Goal: Use online tool/utility: Utilize a website feature to perform a specific function

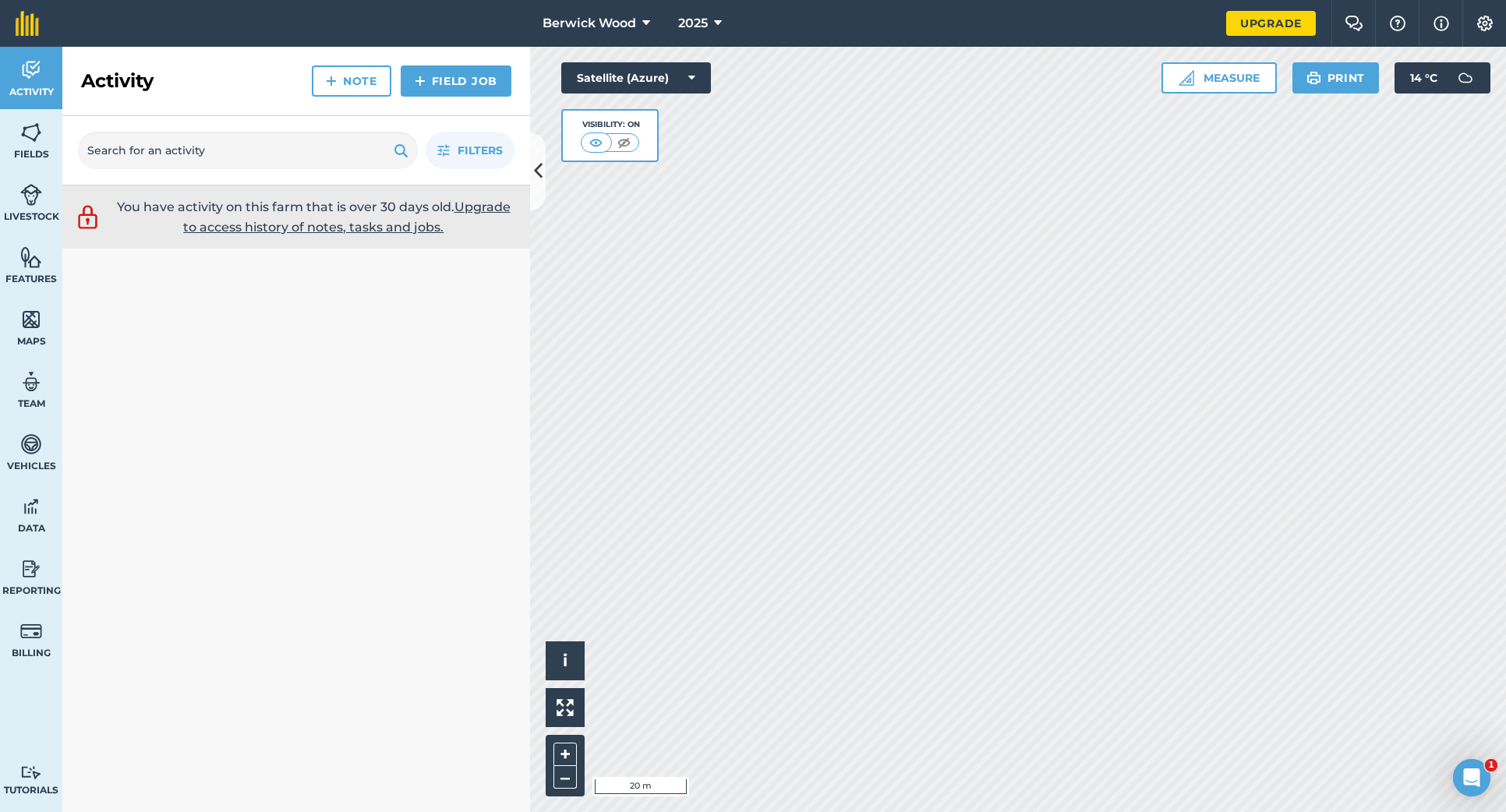
click at [1232, 74] on button "Measure" at bounding box center [1219, 78] width 115 height 31
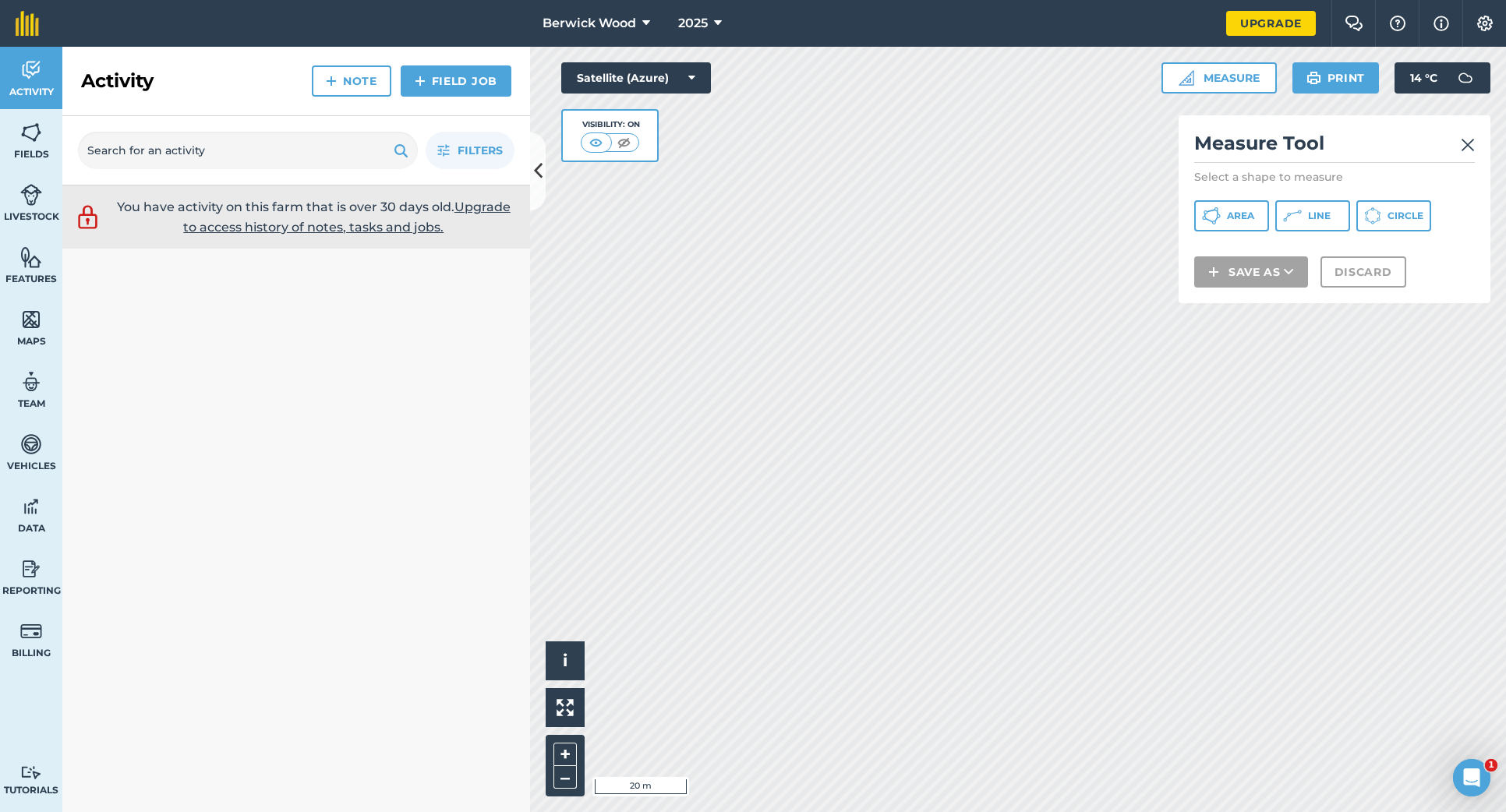
click at [1296, 214] on icon at bounding box center [1292, 216] width 19 height 19
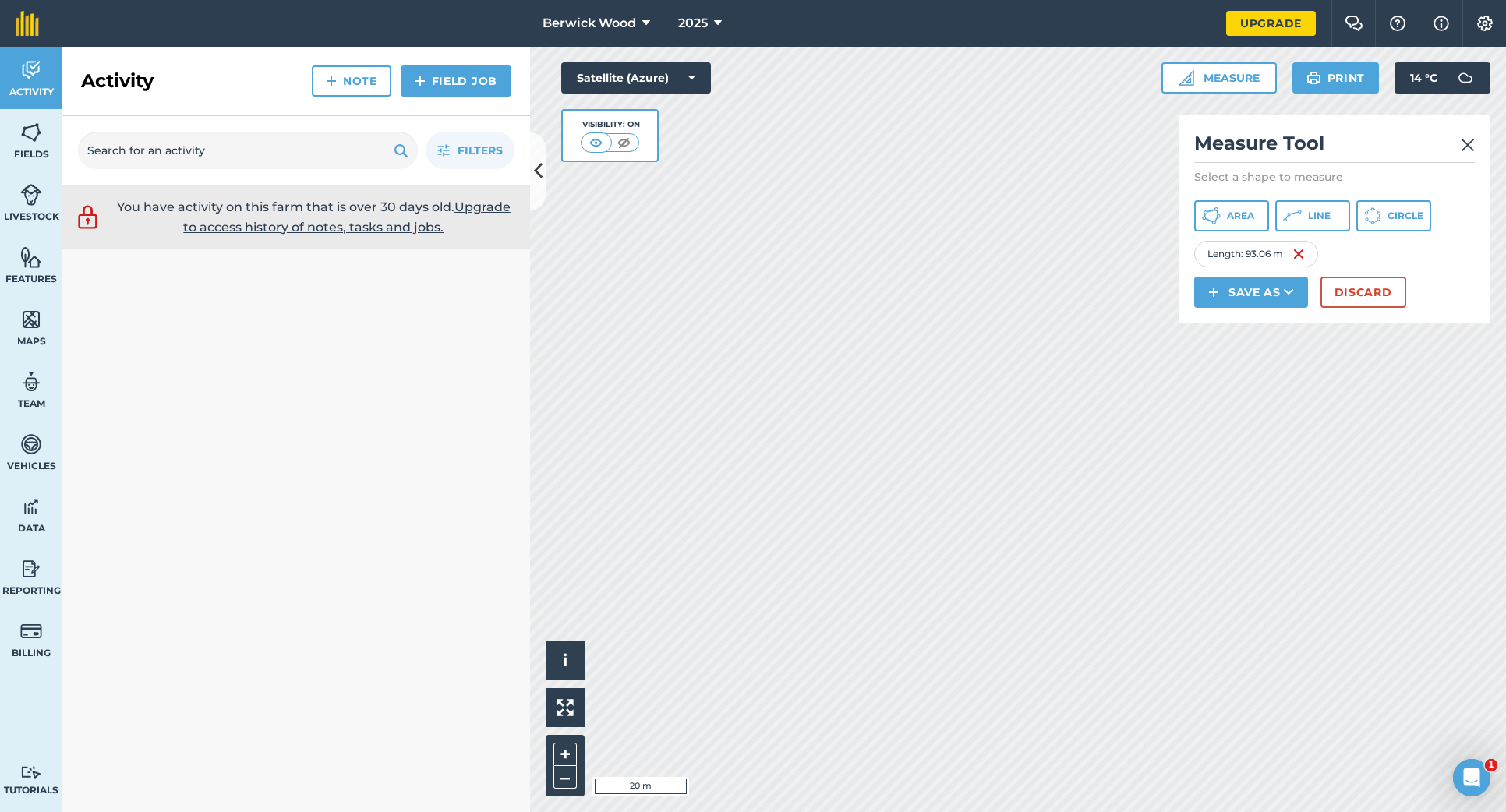
click at [1372, 298] on button "Discard" at bounding box center [1363, 292] width 86 height 31
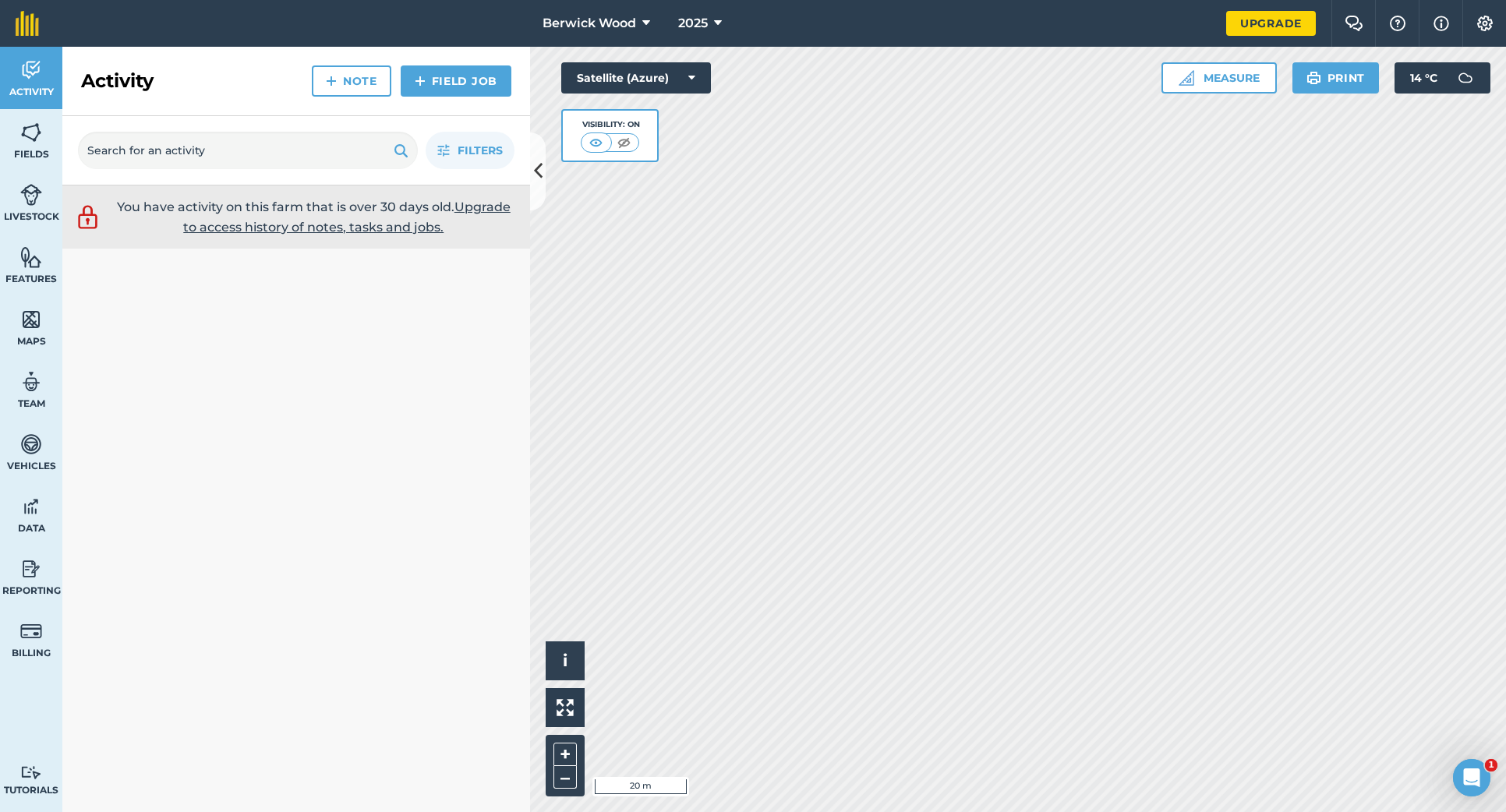
click at [1232, 82] on button "Measure" at bounding box center [1219, 78] width 115 height 31
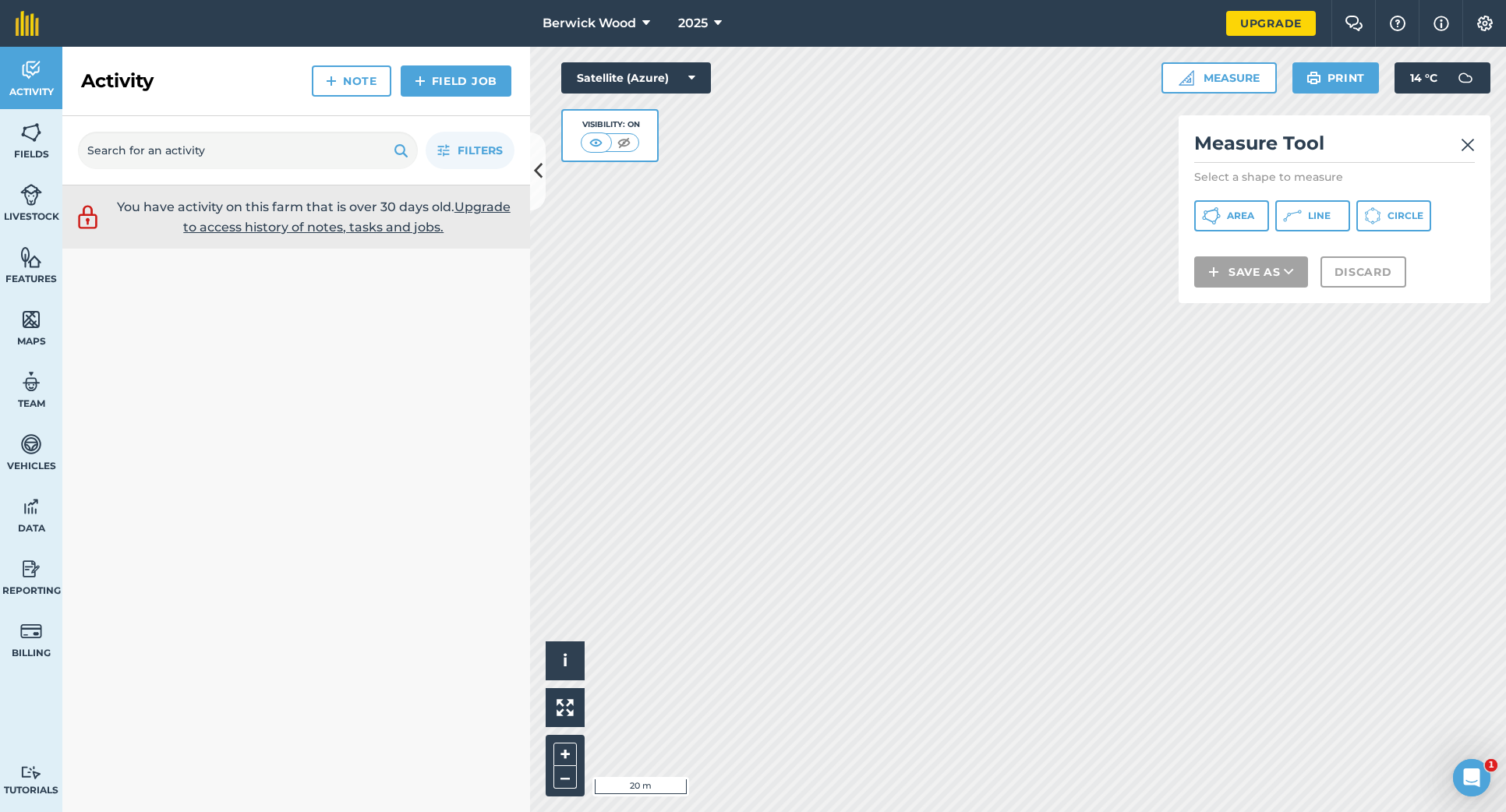
click at [1321, 219] on span "Line" at bounding box center [1319, 216] width 23 height 13
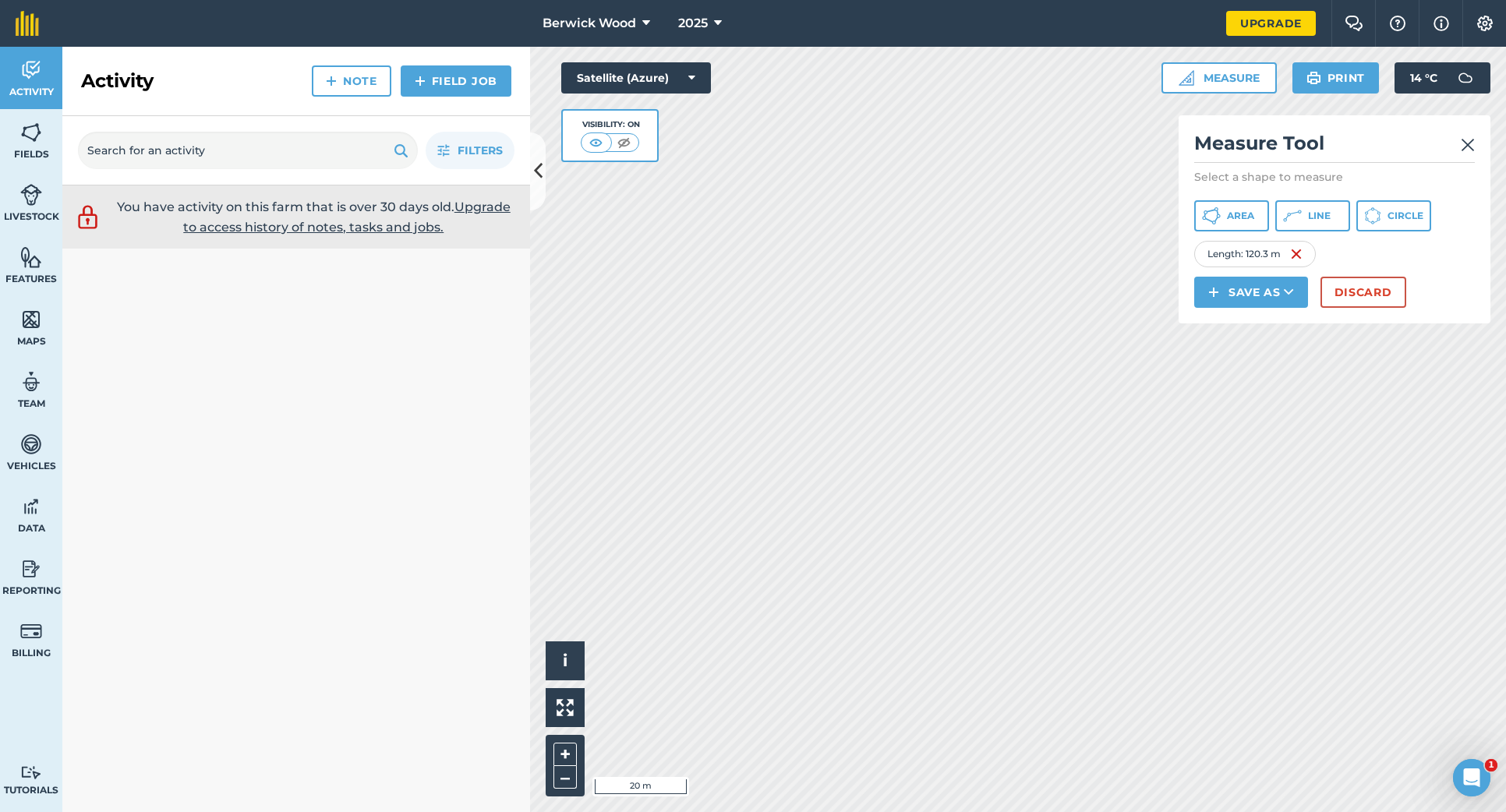
click at [1349, 292] on button "Discard" at bounding box center [1363, 292] width 86 height 31
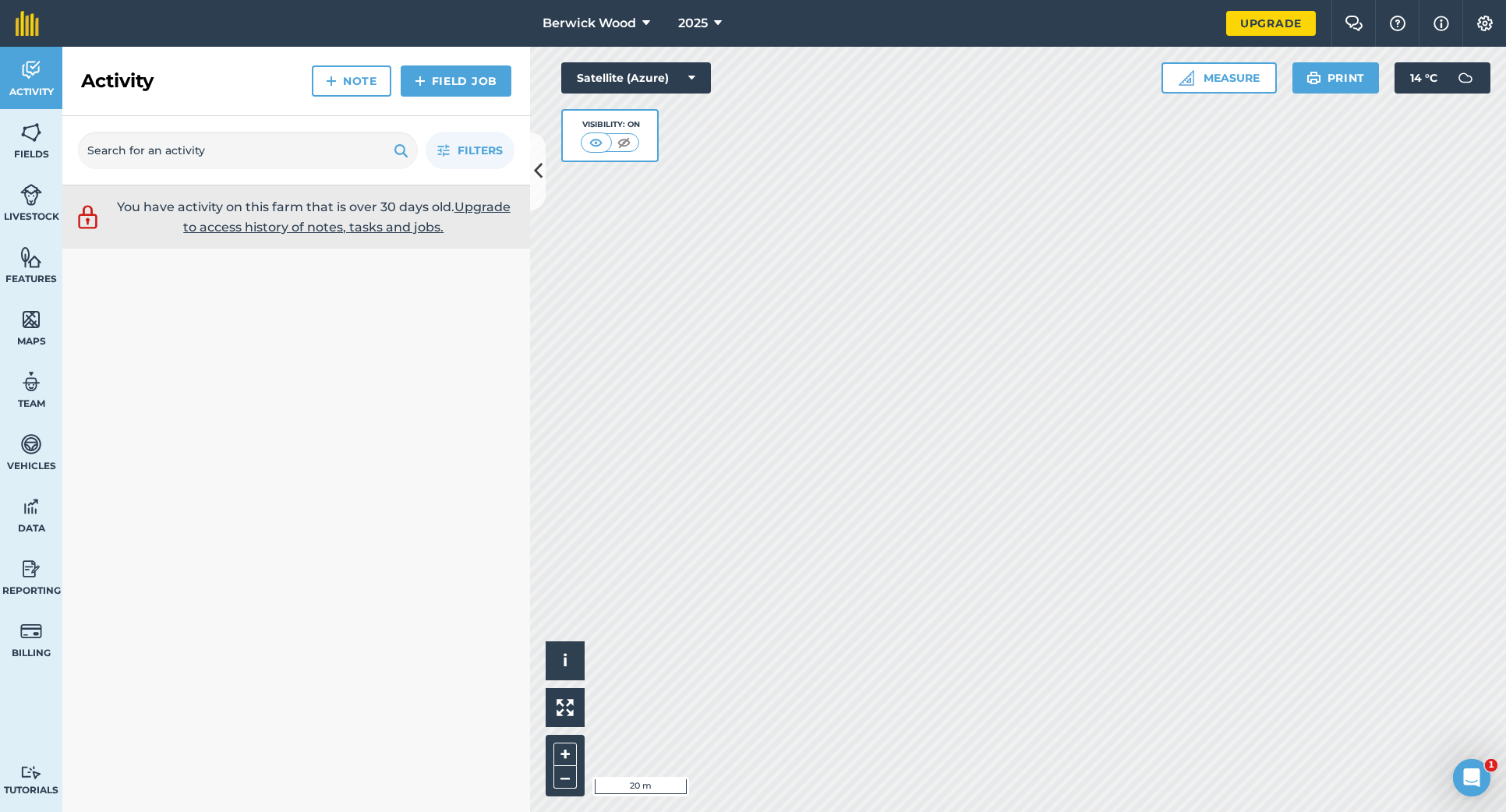
click at [1217, 79] on button "Measure" at bounding box center [1219, 78] width 115 height 31
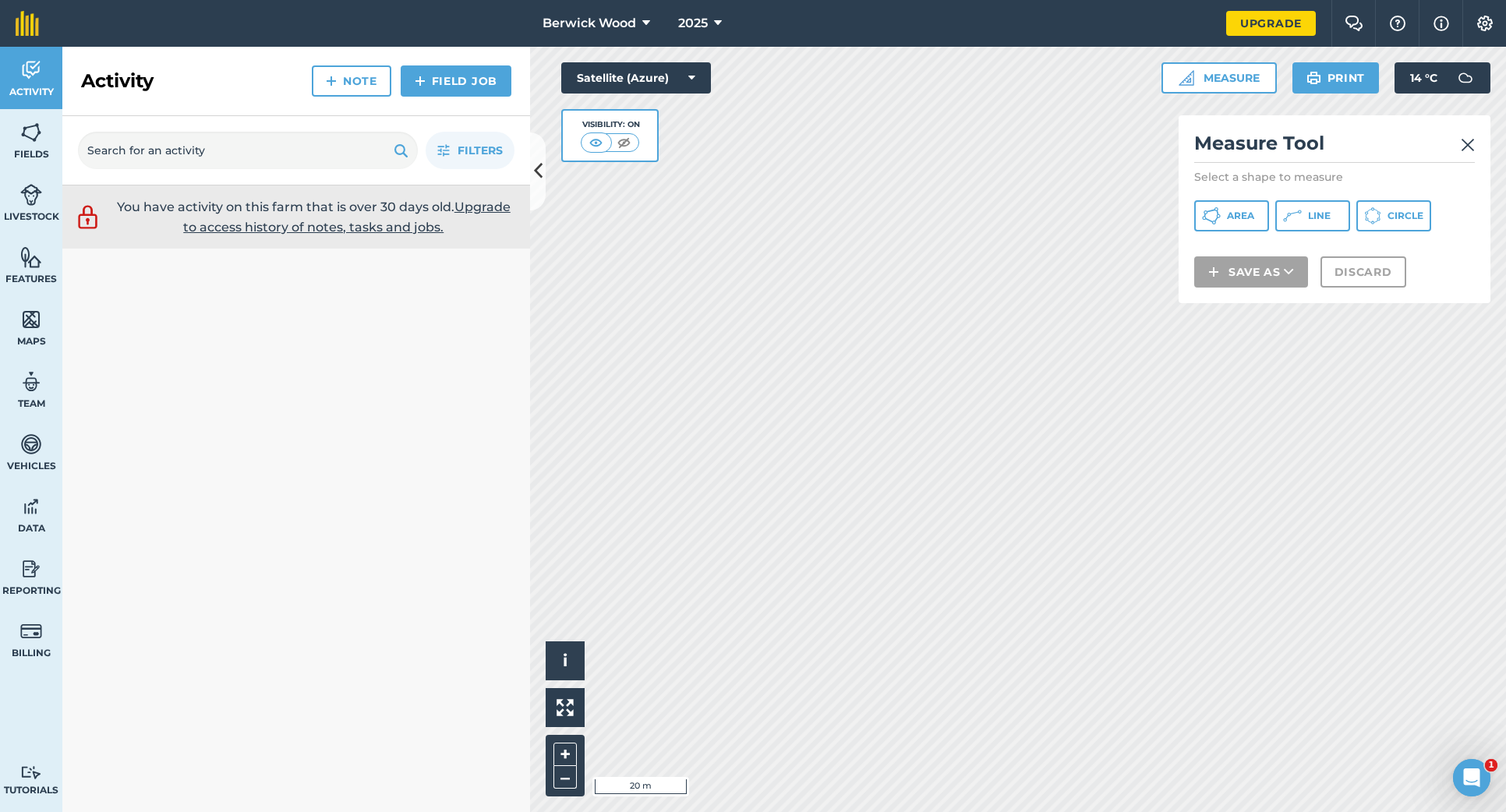
click at [1299, 213] on g at bounding box center [1292, 215] width 18 height 12
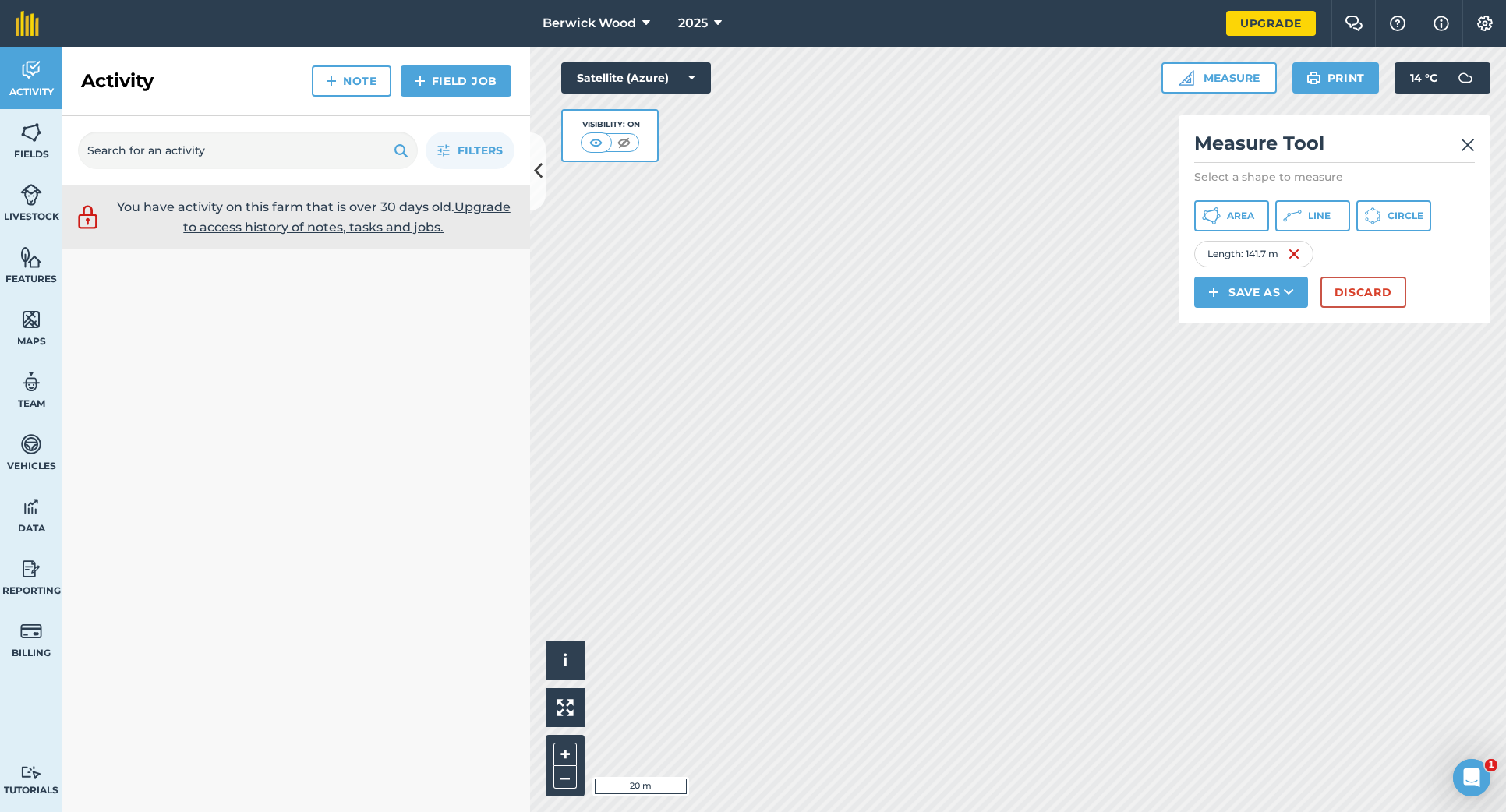
click at [1381, 294] on button "Discard" at bounding box center [1363, 292] width 86 height 31
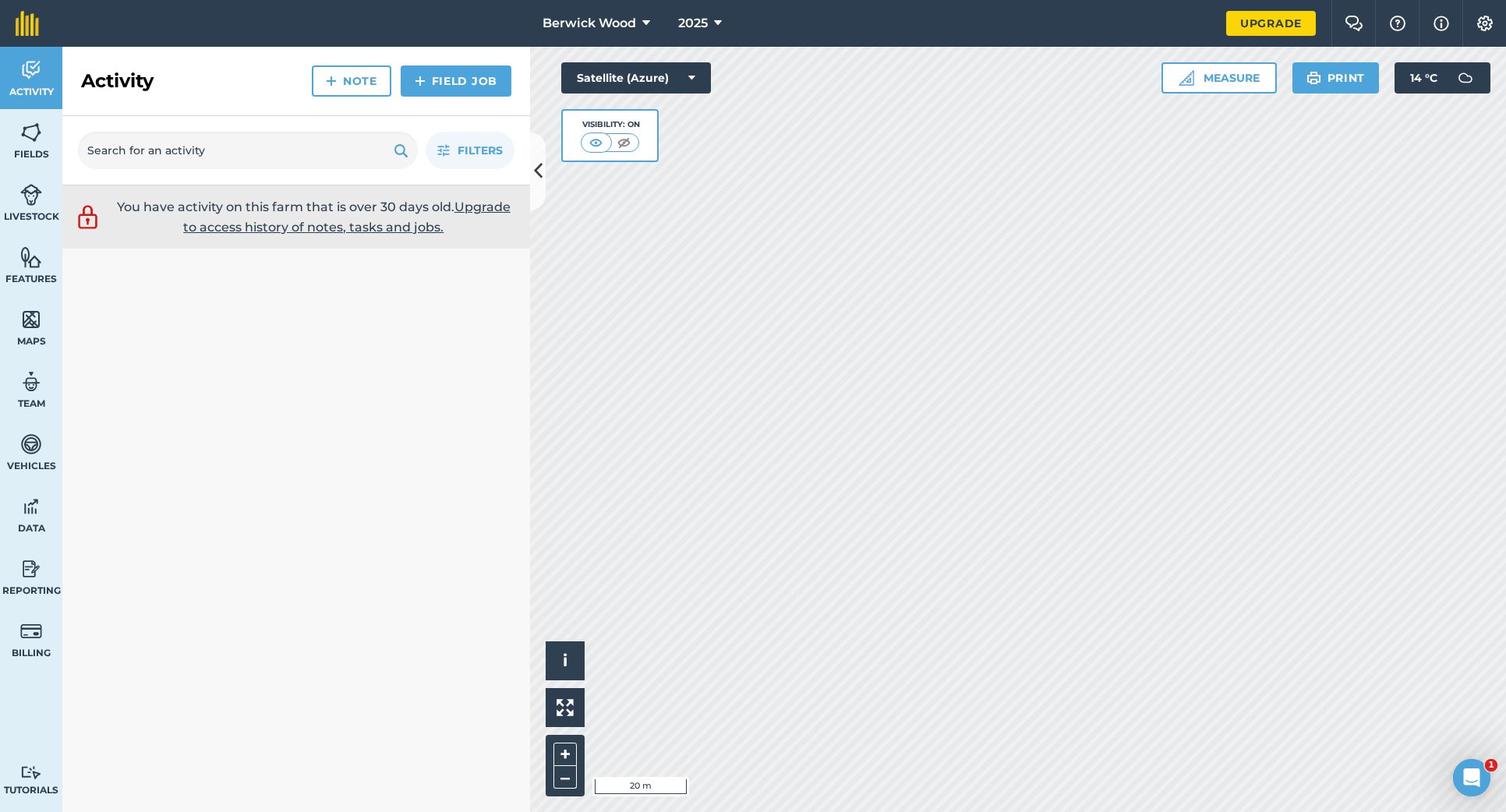
click at [1232, 75] on button "Measure" at bounding box center [1219, 78] width 115 height 31
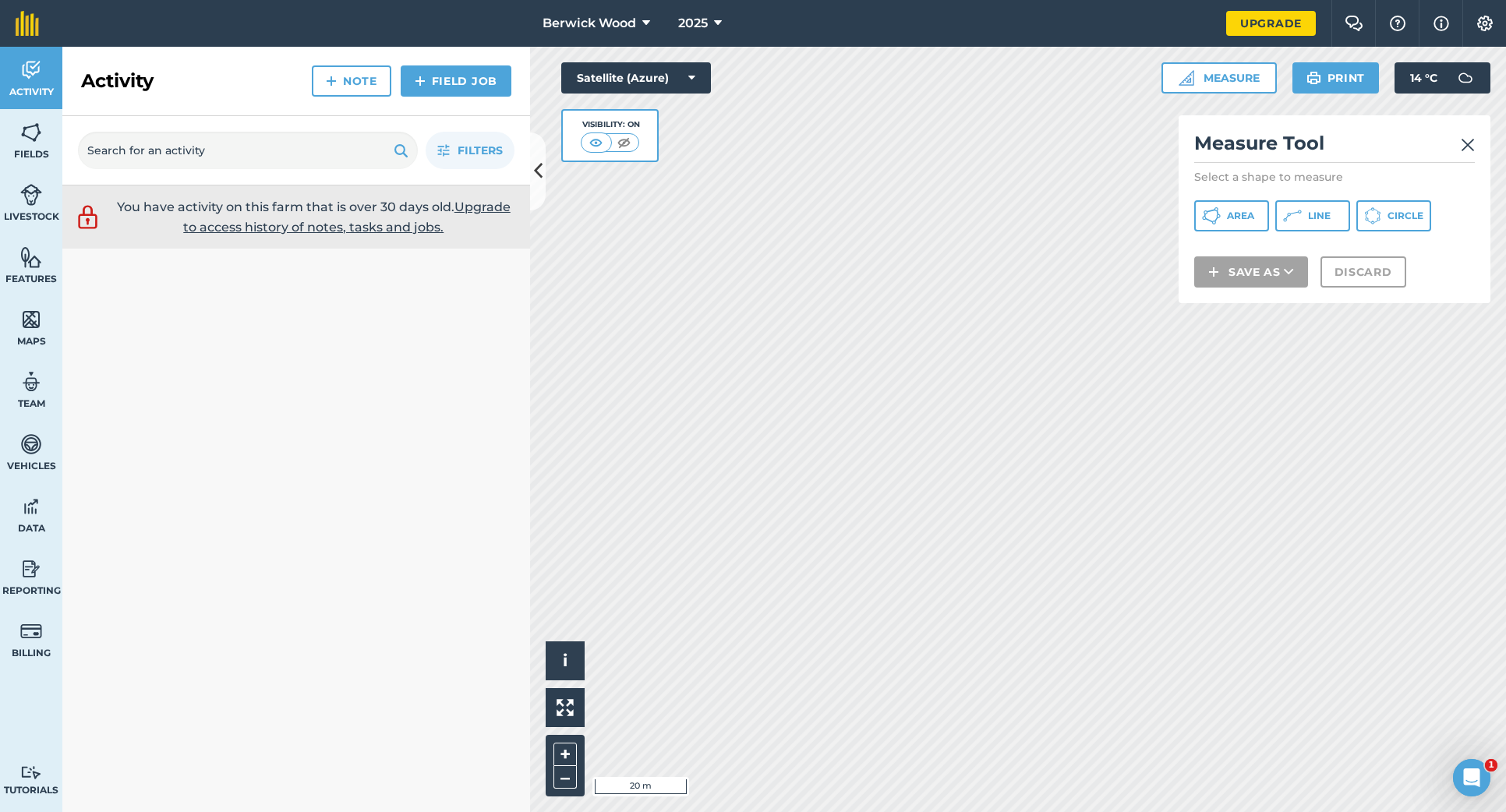
click at [1317, 219] on span "Line" at bounding box center [1319, 216] width 23 height 13
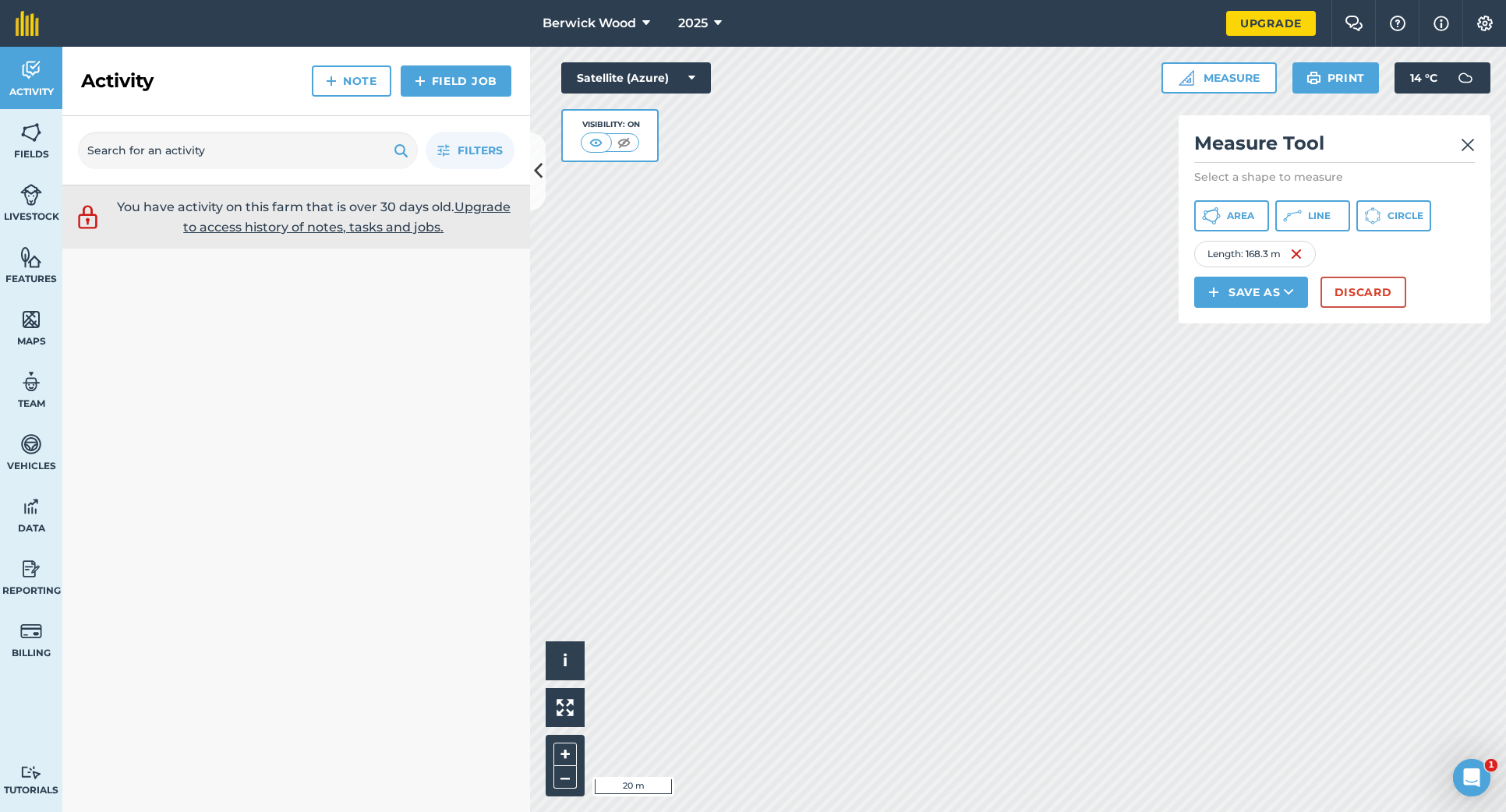
click at [1363, 288] on button "Discard" at bounding box center [1363, 292] width 86 height 31
